Goal: Book appointment/travel/reservation

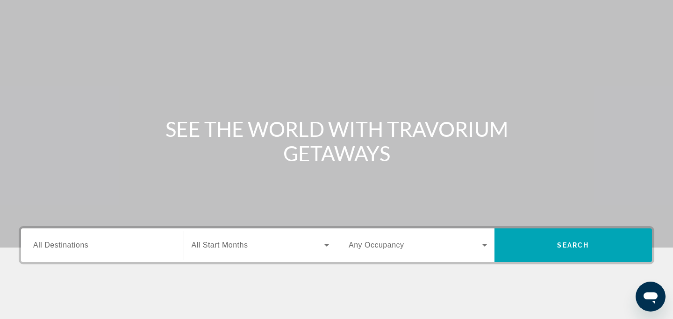
scroll to position [33, 0]
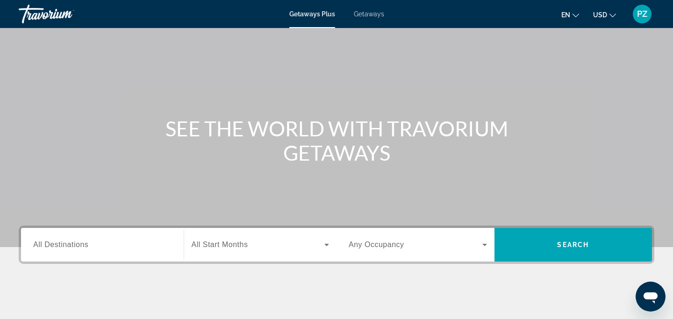
click at [385, 246] on span "Any Occupancy" at bounding box center [377, 245] width 56 height 8
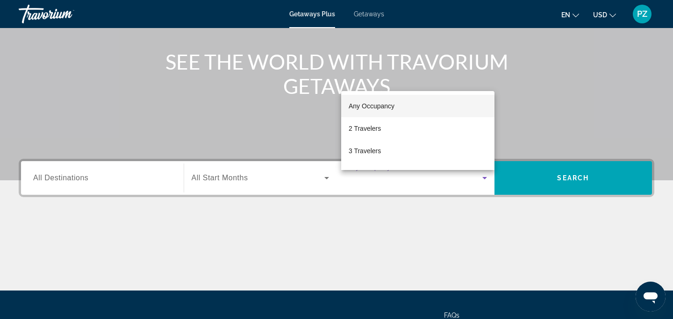
scroll to position [95, 0]
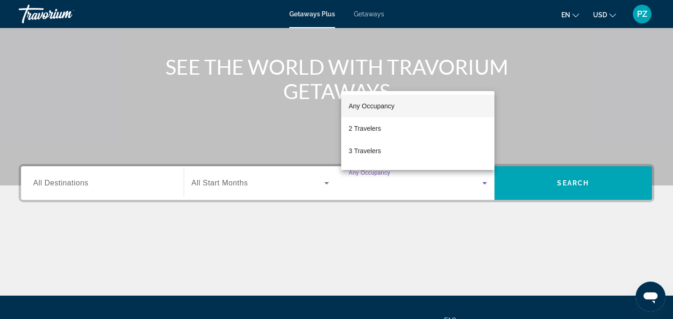
click at [231, 186] on div at bounding box center [336, 159] width 673 height 319
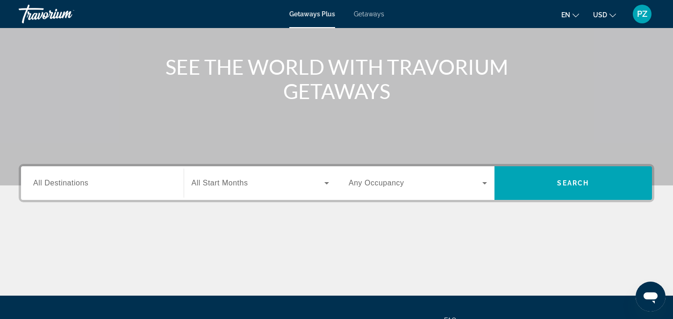
click at [231, 186] on span "All Start Months" at bounding box center [220, 183] width 57 height 8
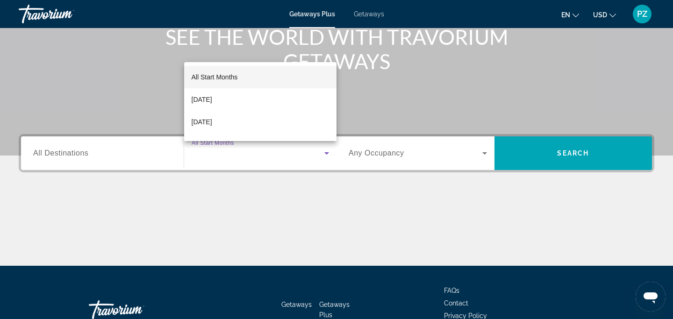
scroll to position [123, 0]
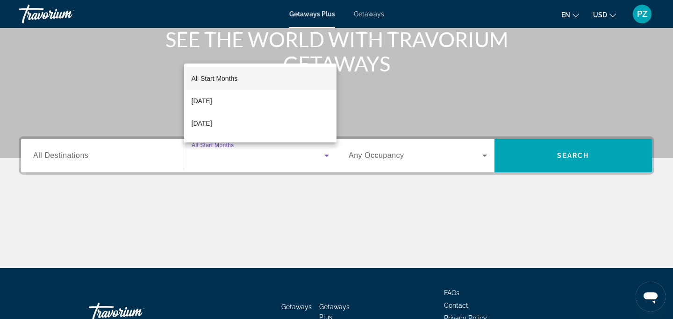
click at [75, 155] on div at bounding box center [336, 159] width 673 height 319
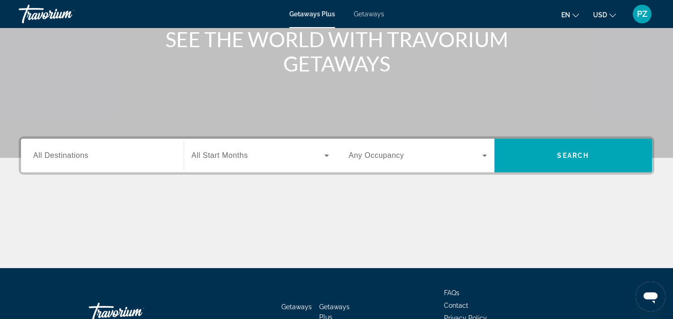
click at [75, 155] on span "All Destinations" at bounding box center [60, 156] width 55 height 8
click at [75, 155] on input "Destination All Destinations" at bounding box center [102, 156] width 138 height 11
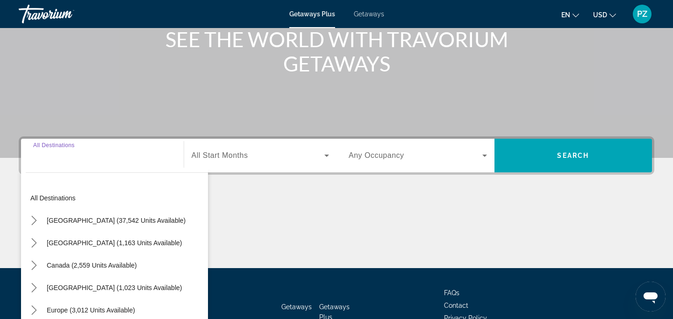
scroll to position [186, 0]
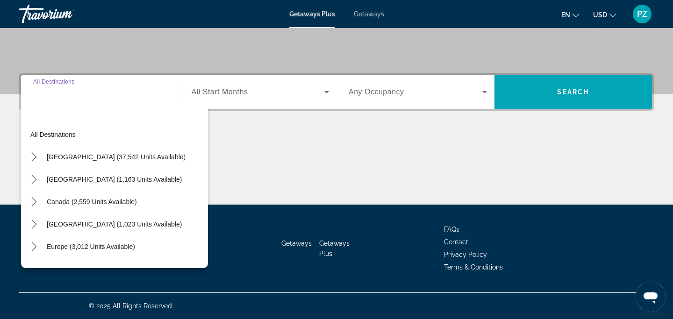
click at [251, 142] on div "Main content" at bounding box center [337, 170] width 636 height 70
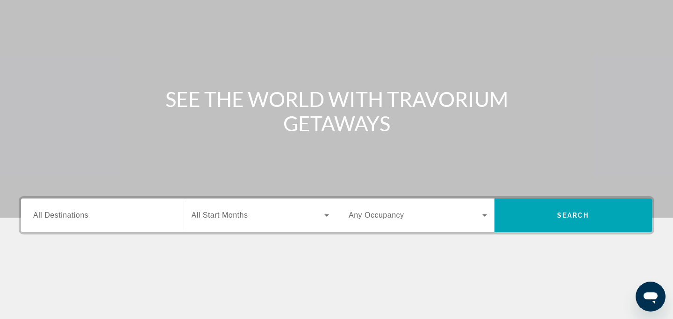
scroll to position [0, 0]
